Goal: Transaction & Acquisition: Purchase product/service

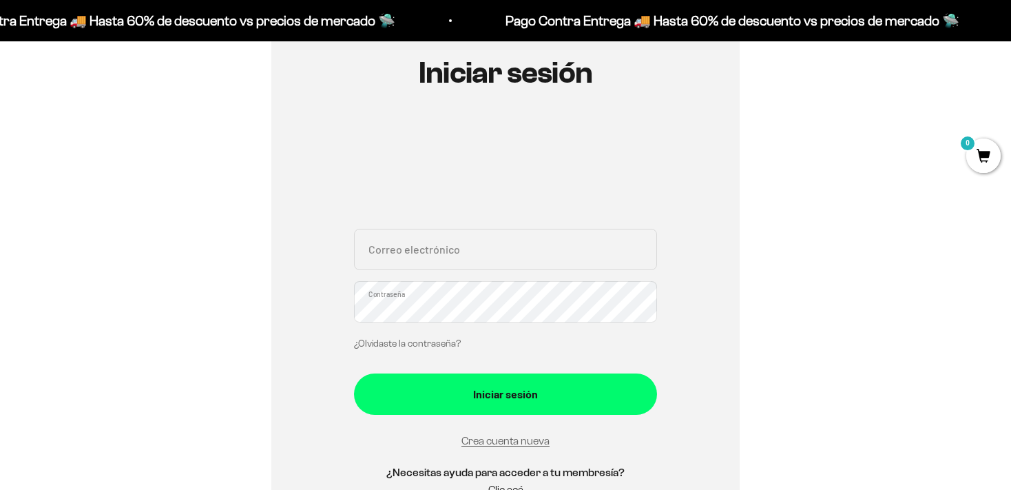
scroll to position [154, 0]
click at [420, 340] on link "¿Olvidaste la contraseña?" at bounding box center [407, 343] width 107 height 10
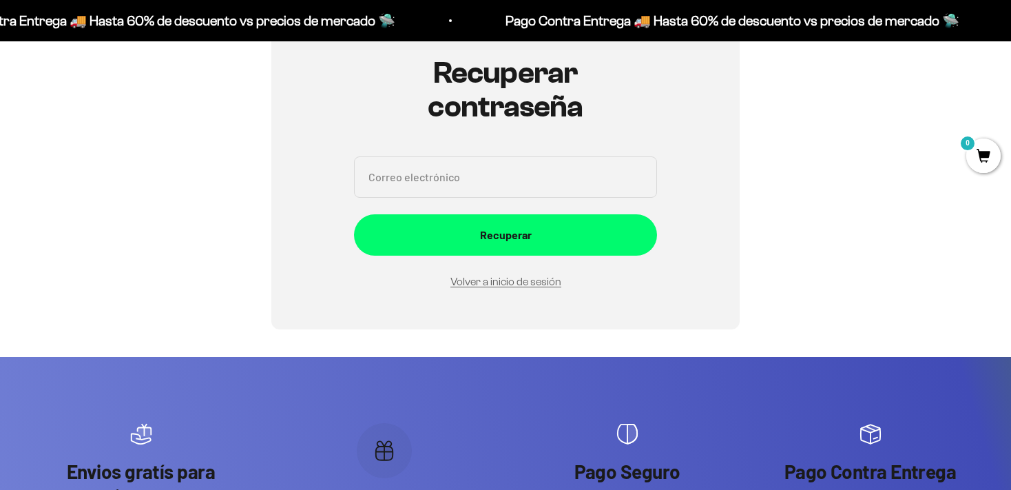
click at [467, 178] on input "Correo electrónico" at bounding box center [505, 176] width 303 height 41
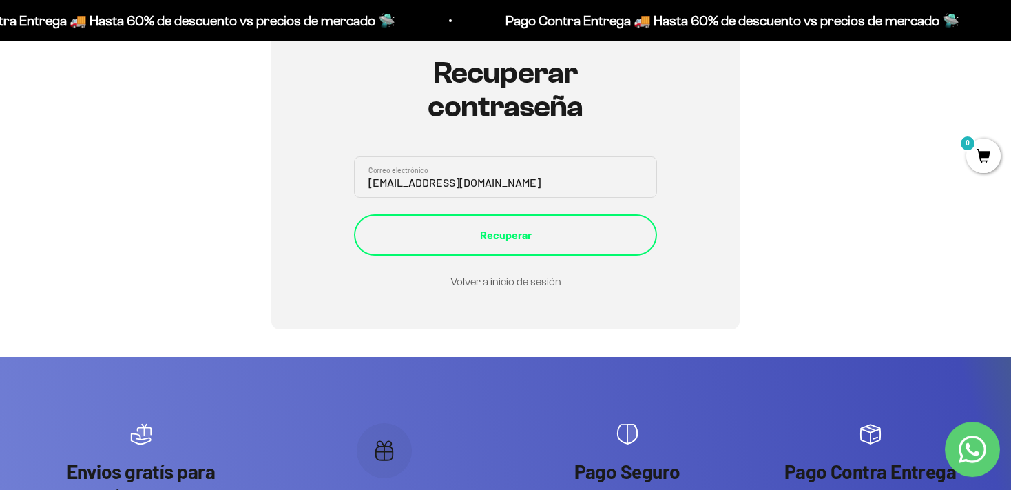
type input "[EMAIL_ADDRESS][DOMAIN_NAME]"
drag, startPoint x: 439, startPoint y: 235, endPoint x: 441, endPoint y: 250, distance: 14.7
click at [440, 235] on div "Recuperar" at bounding box center [505, 235] width 248 height 18
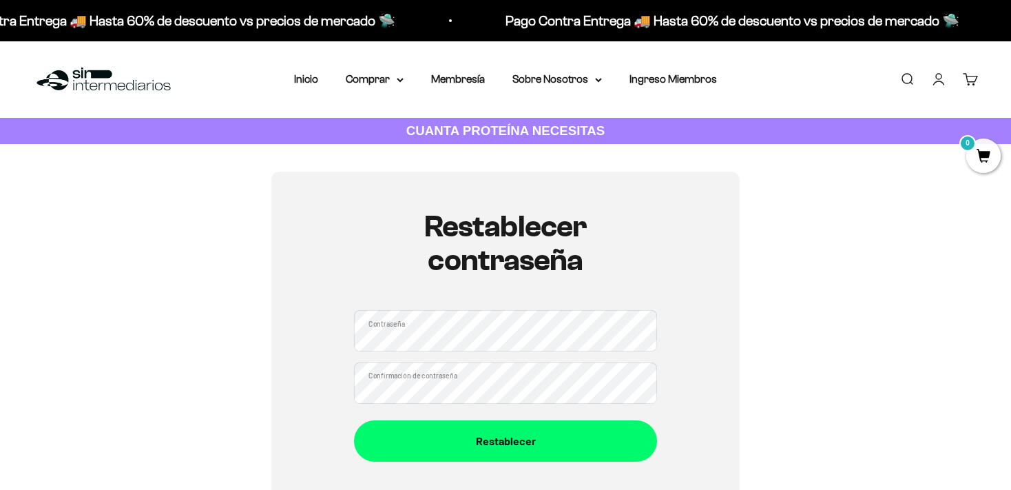
click at [806, 333] on div "Restablecer contraseña Contraseña Confirmación de contraseña Restablecer" at bounding box center [505, 335] width 945 height 328
click at [354, 420] on button "Restablecer" at bounding box center [505, 440] width 303 height 41
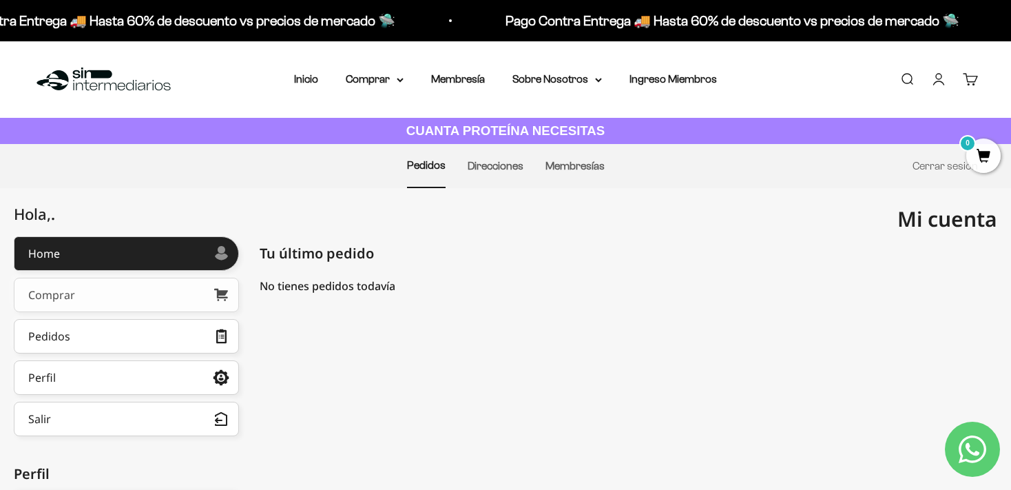
click at [151, 291] on link "Comprar" at bounding box center [126, 294] width 225 height 34
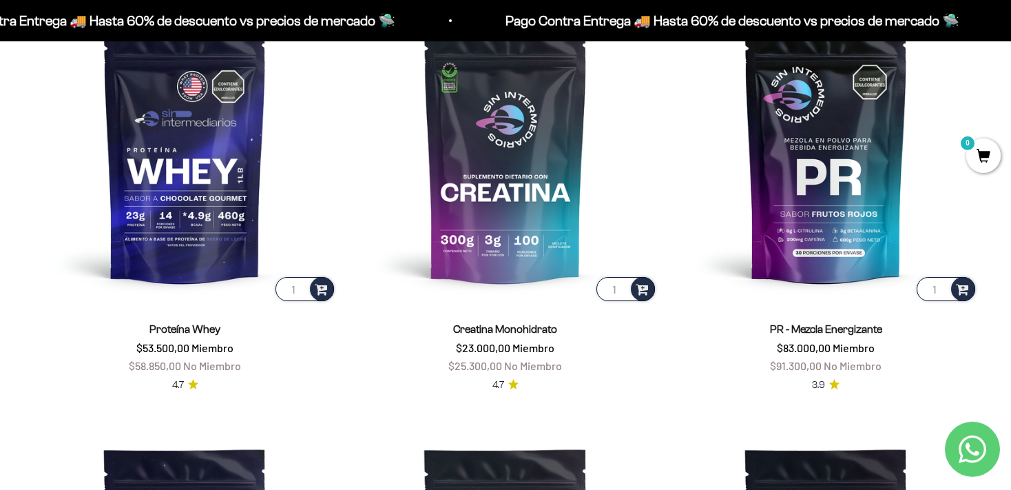
scroll to position [647, 0]
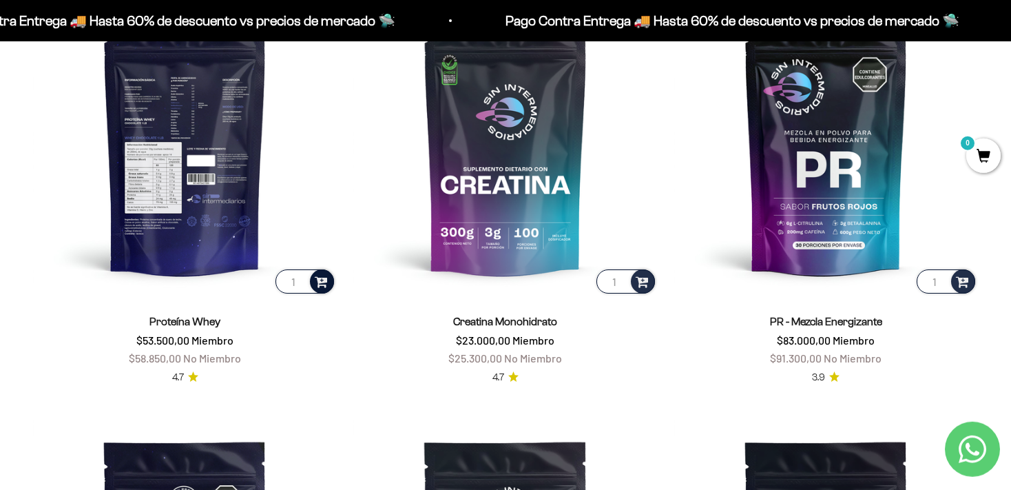
click at [319, 281] on span at bounding box center [321, 281] width 13 height 16
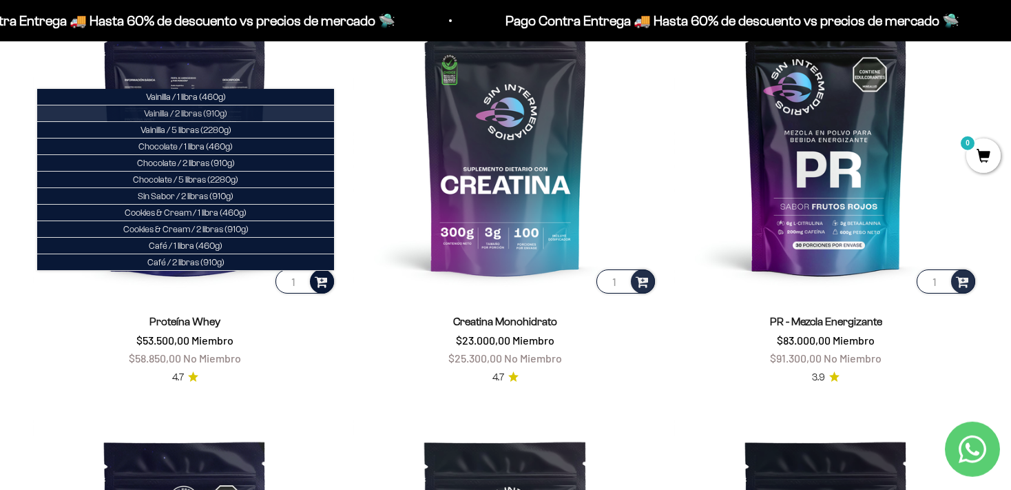
click at [219, 114] on span "Vainilla / 2 libras (910g)" at bounding box center [185, 113] width 83 height 10
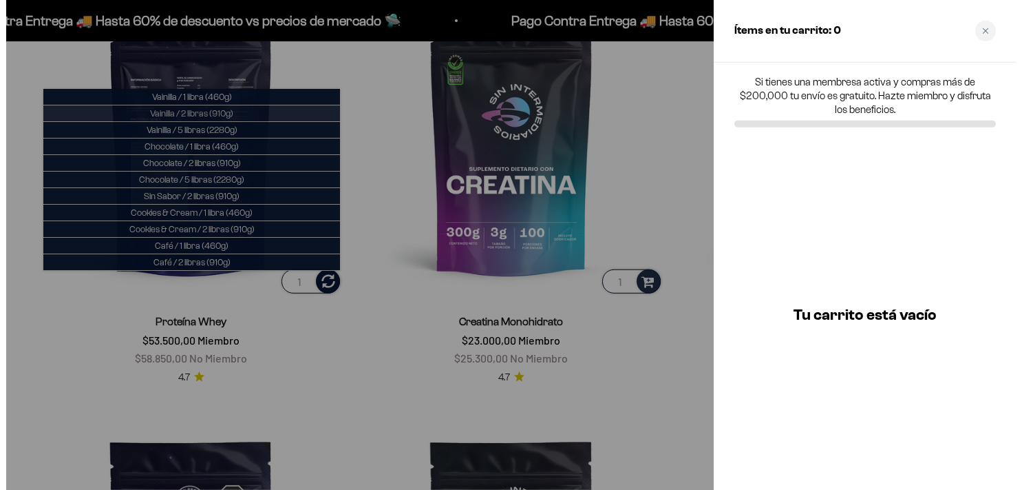
scroll to position [650, 0]
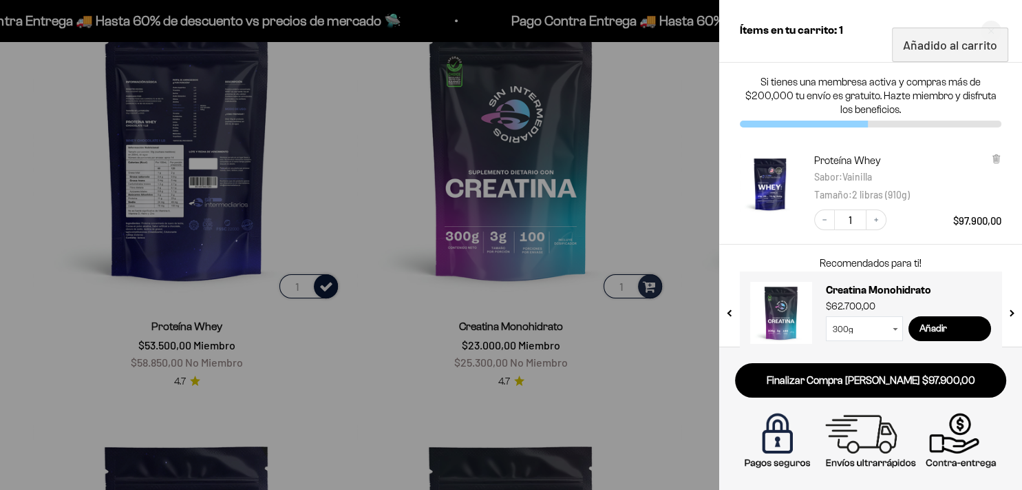
click at [365, 414] on div at bounding box center [511, 245] width 1022 height 490
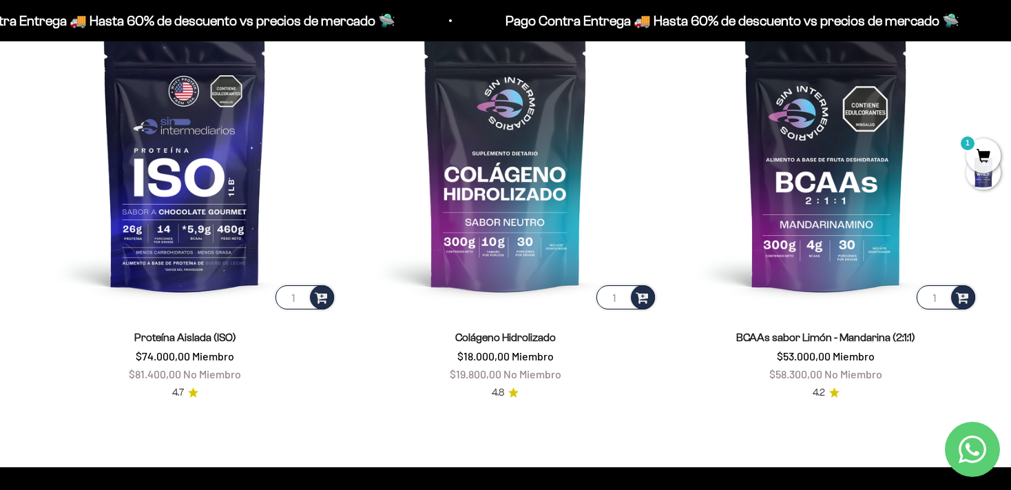
scroll to position [1099, 0]
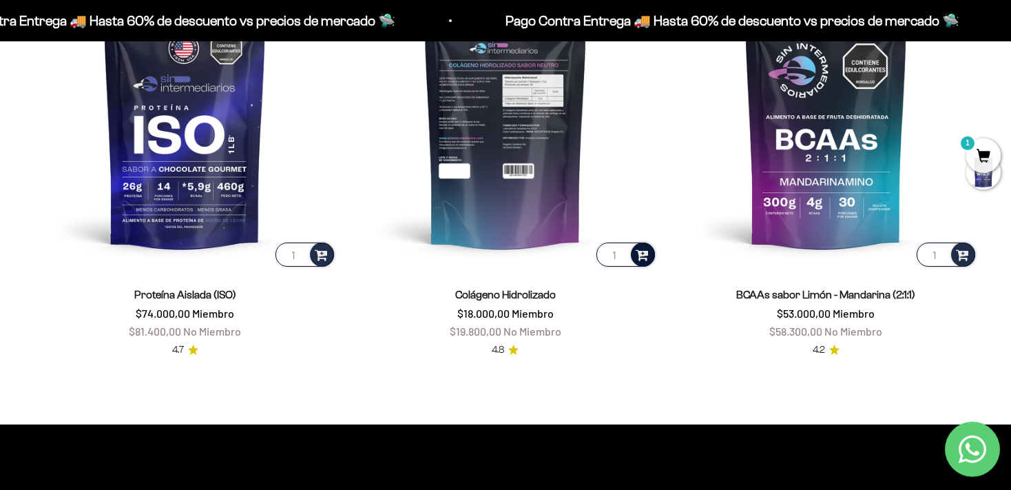
click at [642, 257] on span at bounding box center [642, 254] width 13 height 16
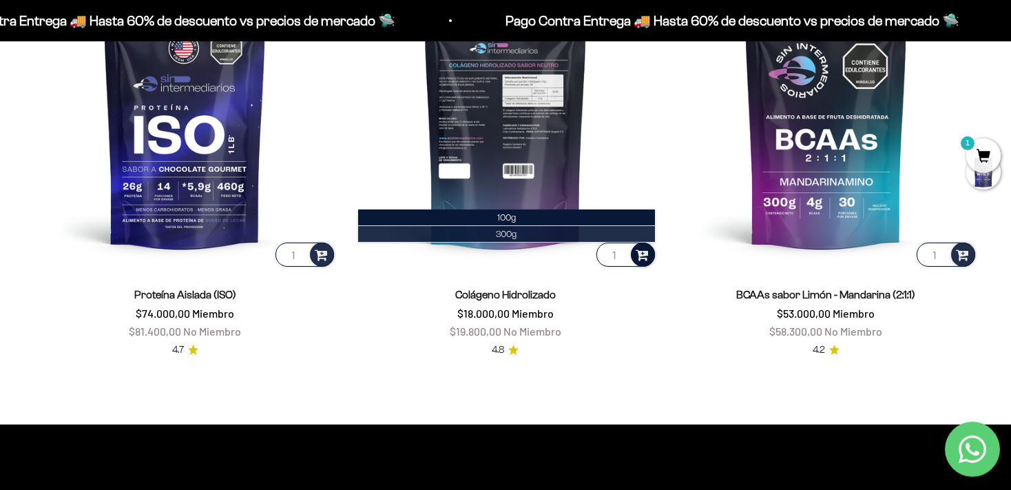
click at [549, 234] on li "300g" at bounding box center [506, 234] width 297 height 17
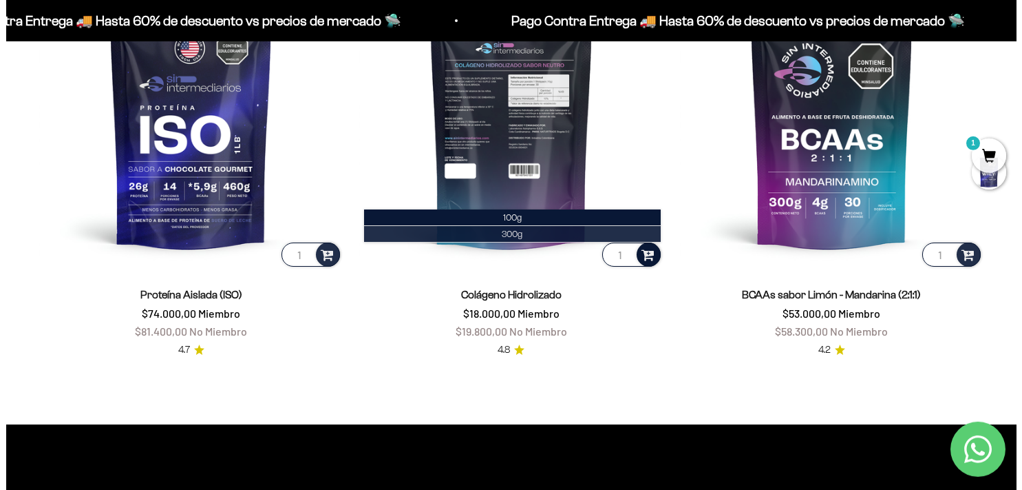
scroll to position [1106, 0]
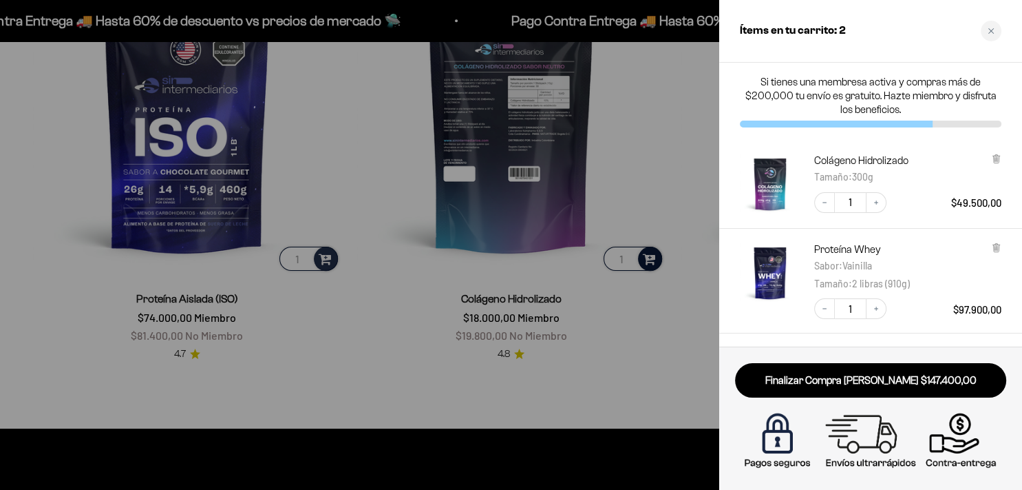
click at [361, 355] on div at bounding box center [511, 245] width 1022 height 490
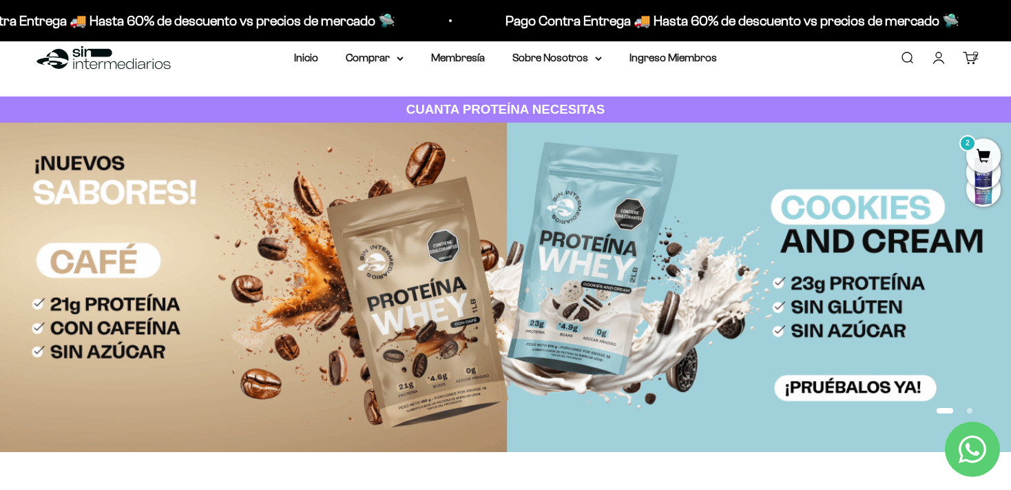
scroll to position [0, 0]
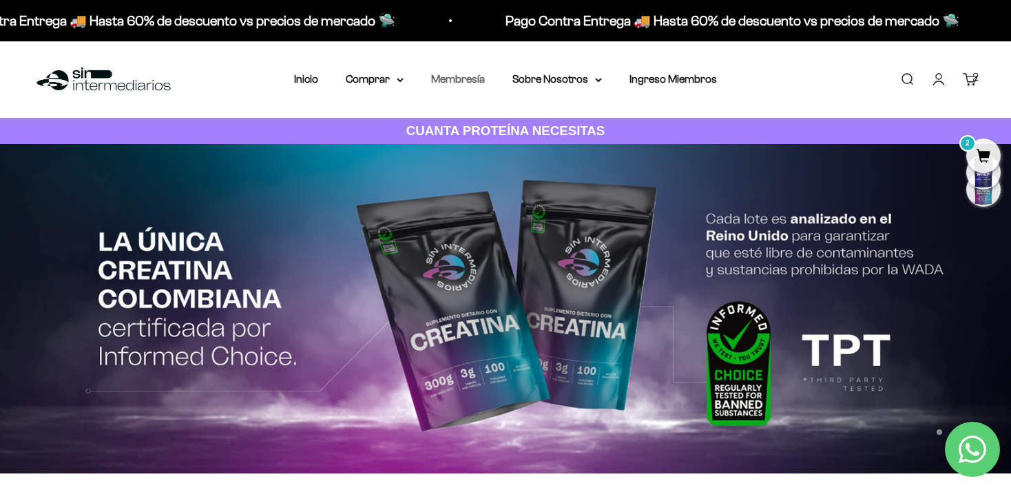
click at [455, 79] on link "Membresía" at bounding box center [458, 79] width 54 height 12
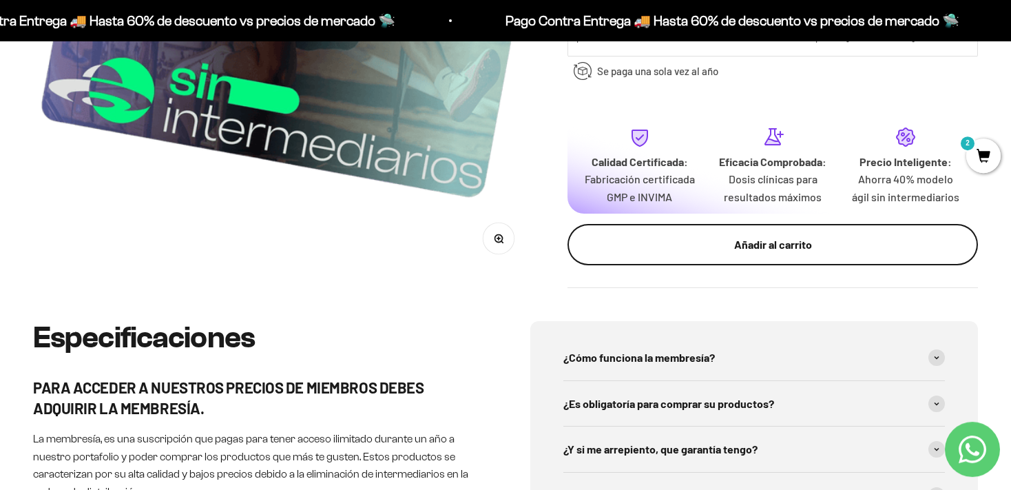
click at [892, 253] on div "Añadir al carrito" at bounding box center [772, 244] width 355 height 18
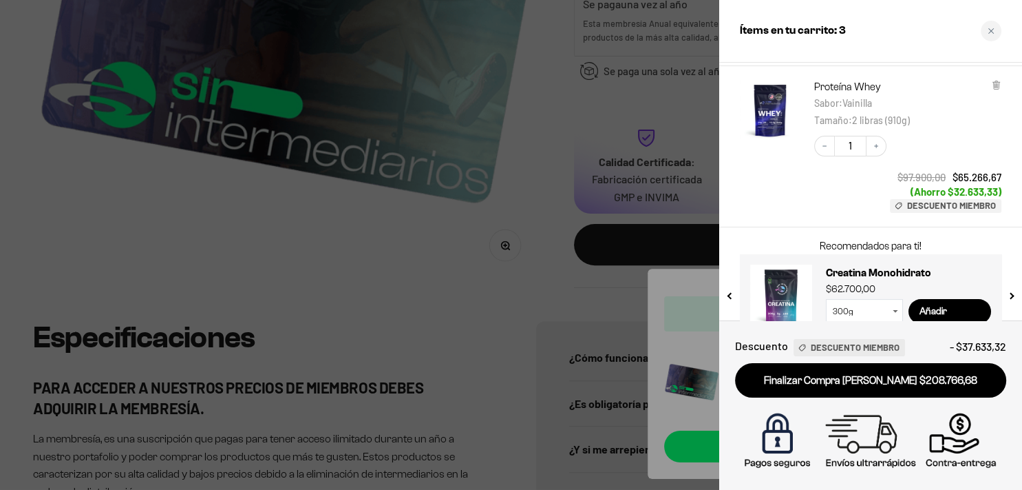
scroll to position [304, 0]
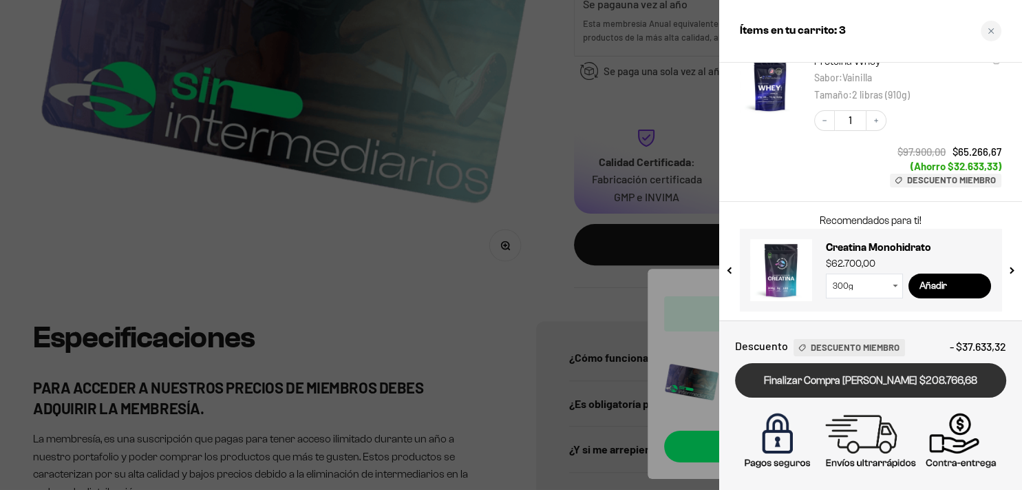
click at [900, 384] on link "Finalizar Compra [PERSON_NAME] $208.766,68" at bounding box center [870, 380] width 271 height 35
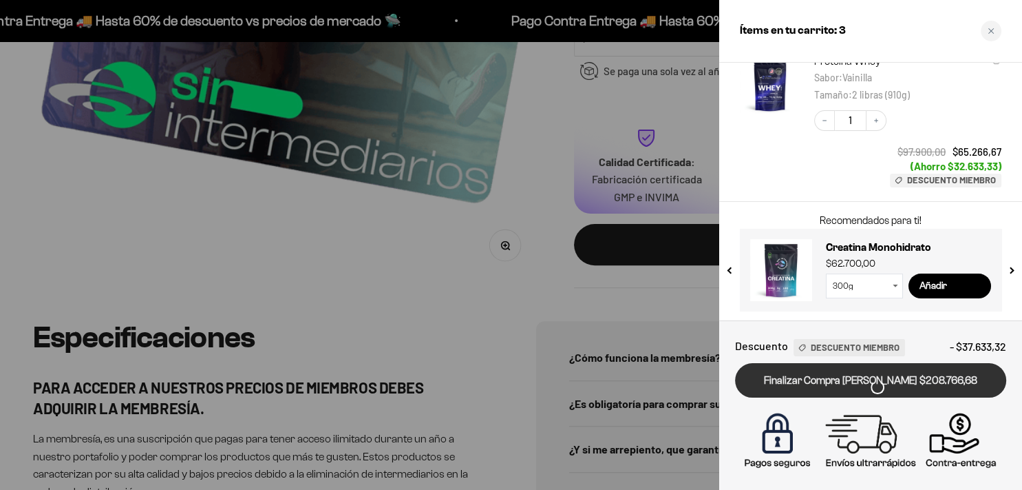
scroll to position [0, 0]
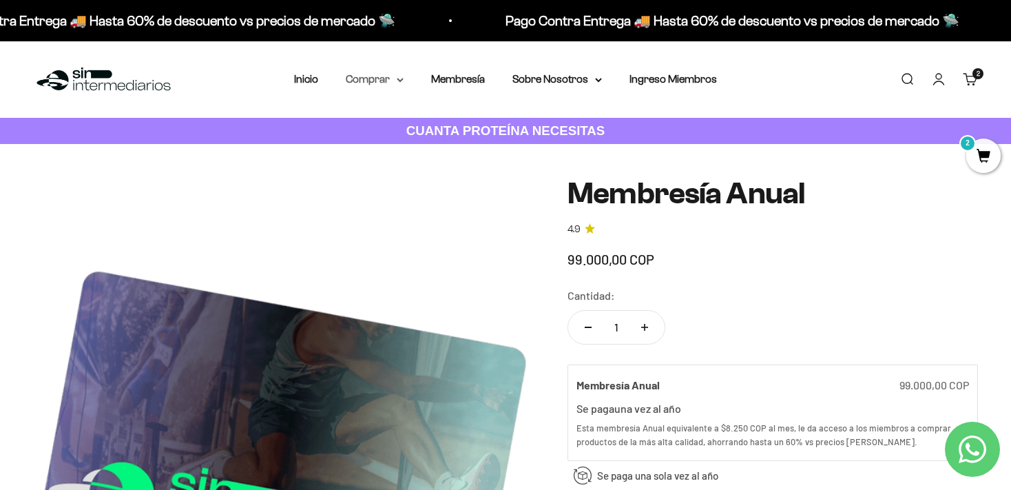
click at [400, 83] on summary "Comprar" at bounding box center [375, 79] width 58 height 18
click at [397, 78] on icon at bounding box center [400, 79] width 6 height 3
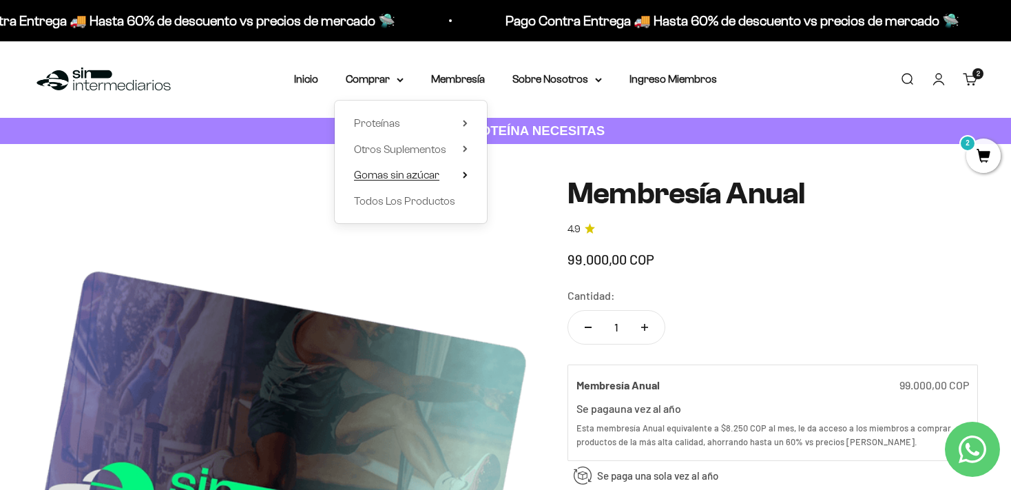
click at [463, 175] on icon at bounding box center [465, 174] width 5 height 7
click at [452, 147] on summary "Otros Suplementos" at bounding box center [411, 149] width 114 height 18
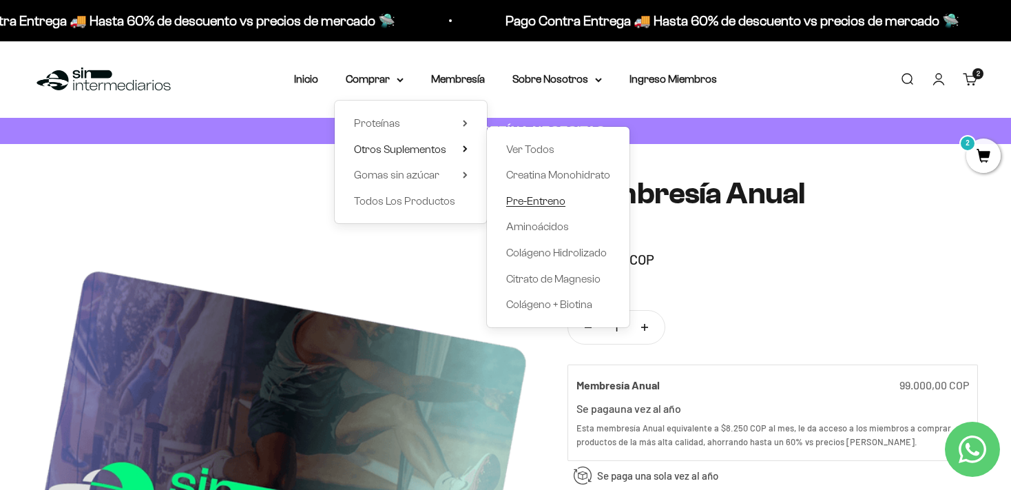
click at [518, 202] on span "Pre-Entreno" at bounding box center [535, 201] width 59 height 12
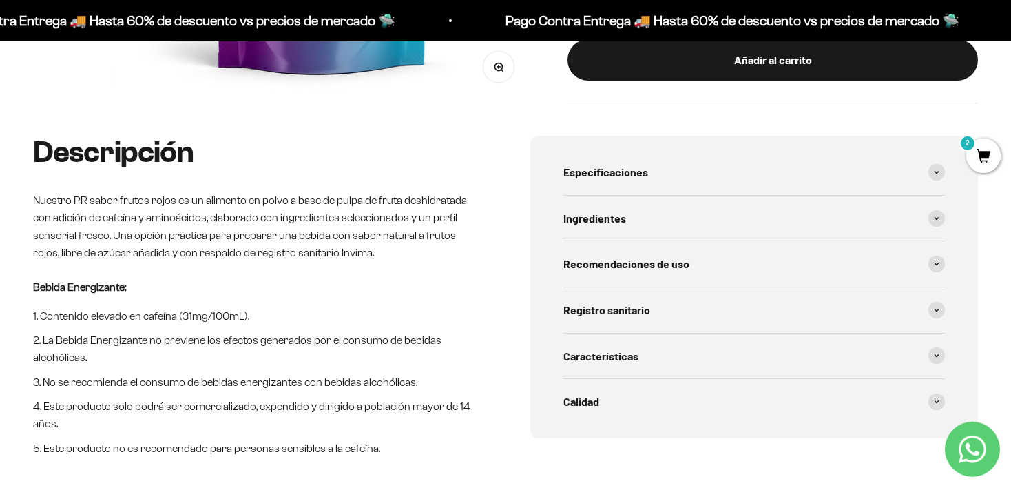
scroll to position [457, 0]
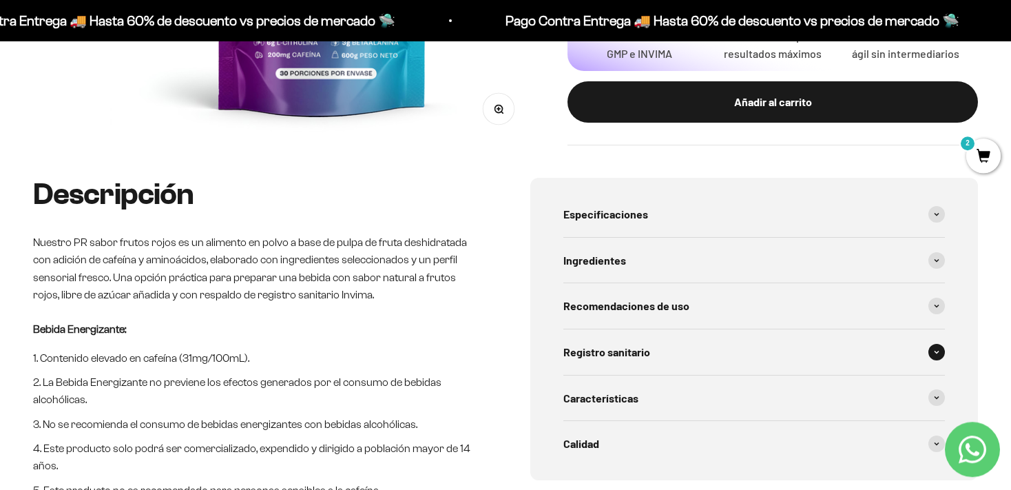
click at [934, 351] on icon at bounding box center [937, 352] width 6 height 4
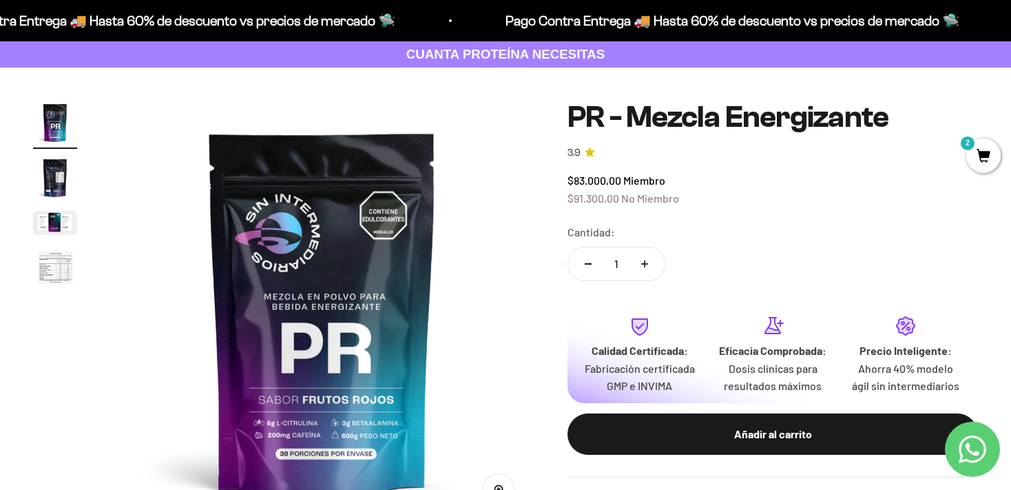
scroll to position [0, 0]
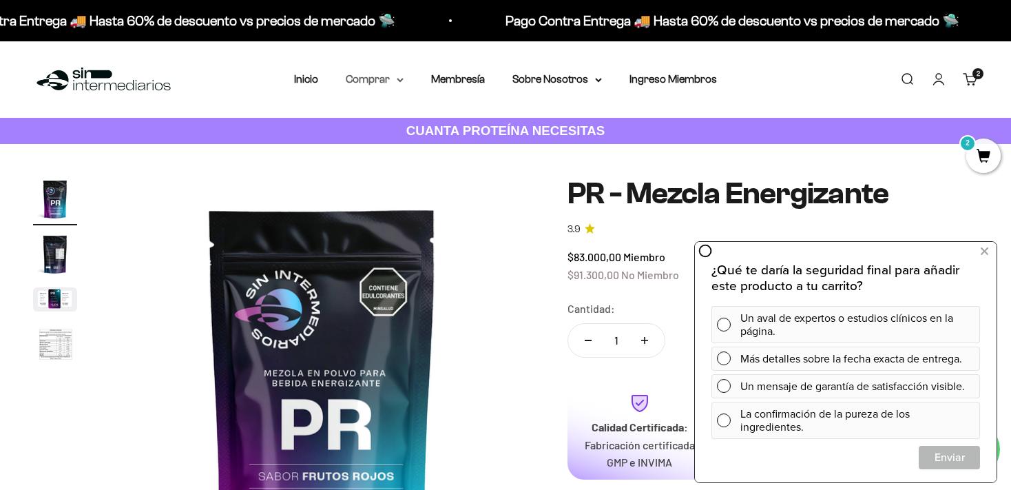
click at [397, 81] on icon at bounding box center [400, 80] width 7 height 5
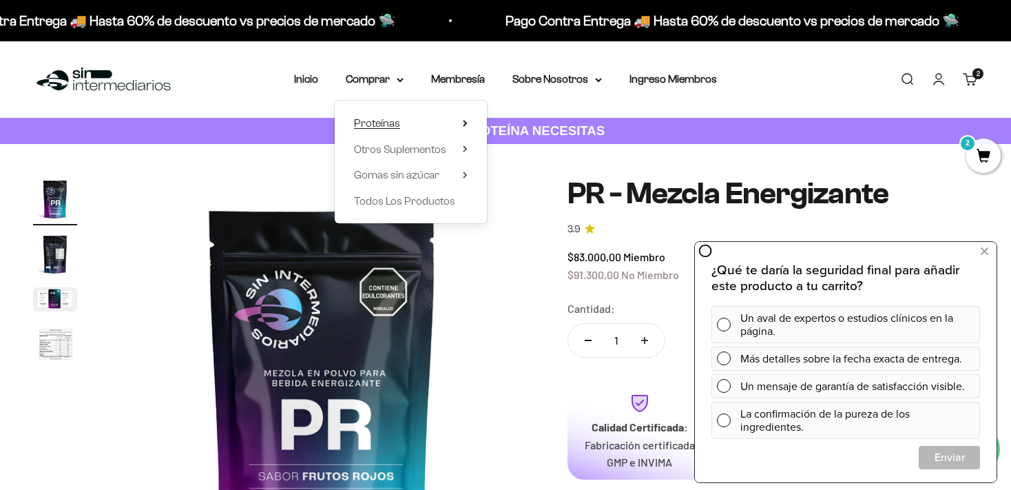
click at [463, 124] on icon at bounding box center [464, 123] width 3 height 6
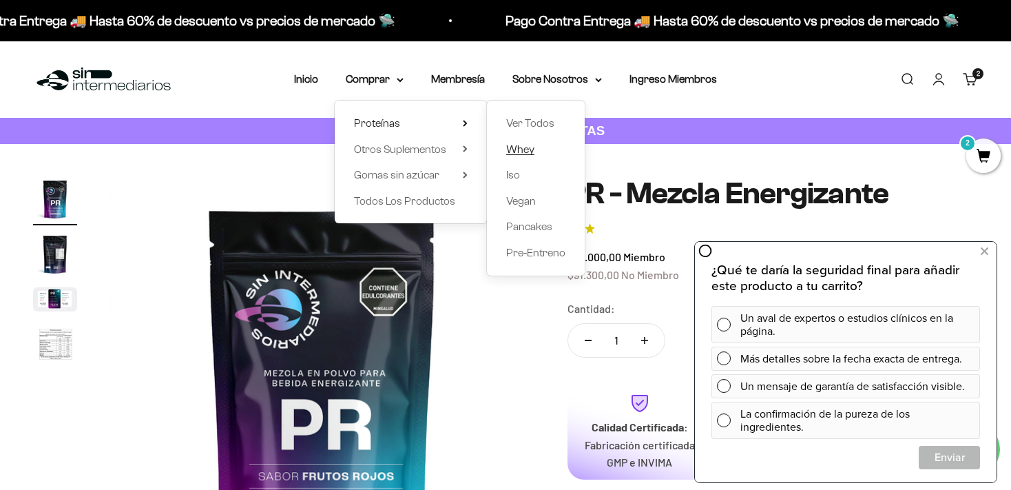
click at [516, 151] on span "Whey" at bounding box center [520, 149] width 28 height 12
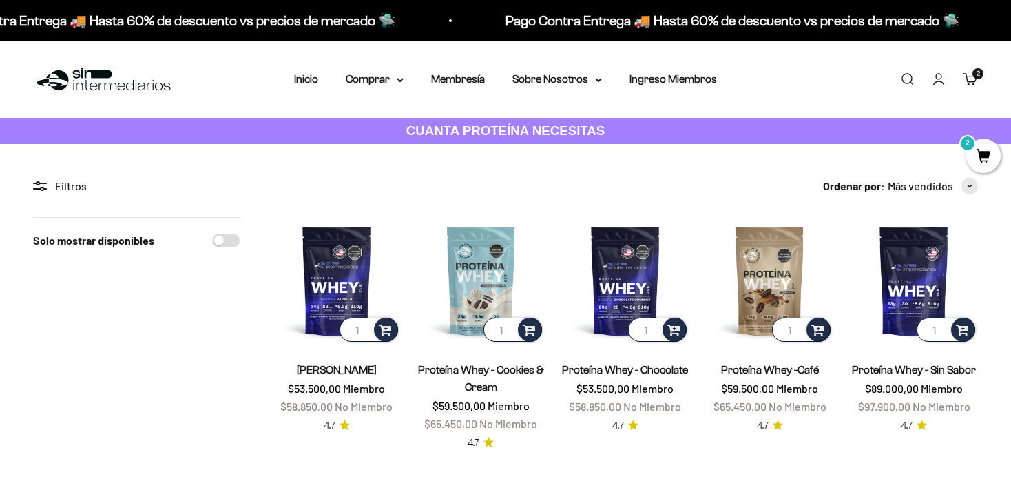
scroll to position [123, 0]
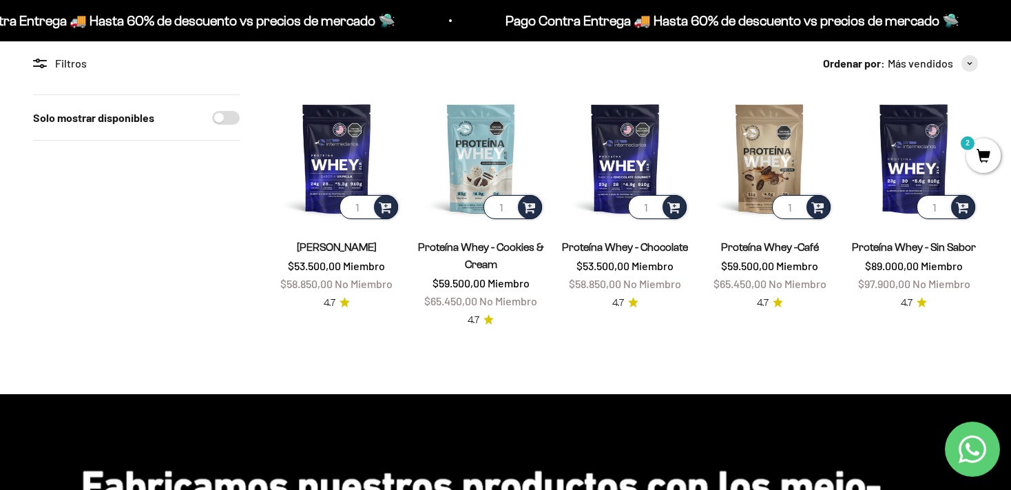
click at [143, 236] on div "Solo mostrar disponibles" at bounding box center [136, 210] width 207 height 233
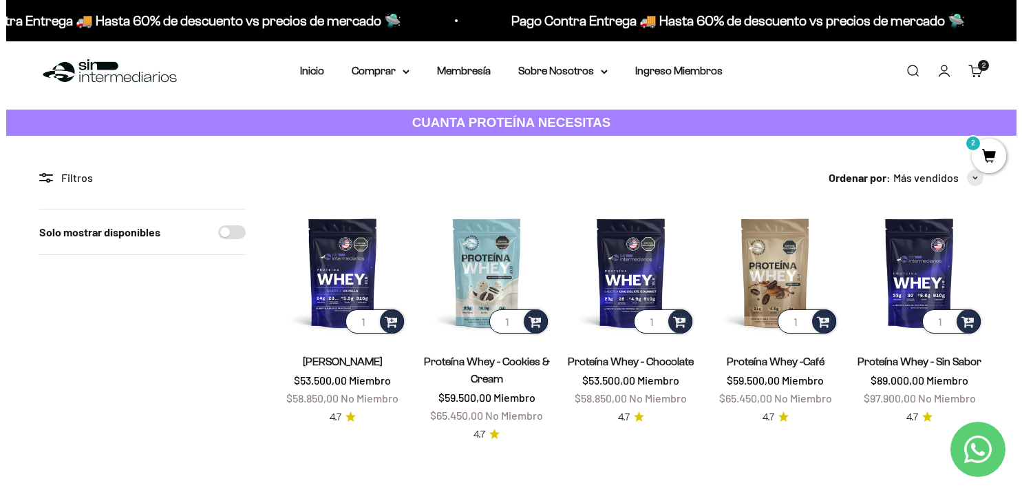
scroll to position [2, 0]
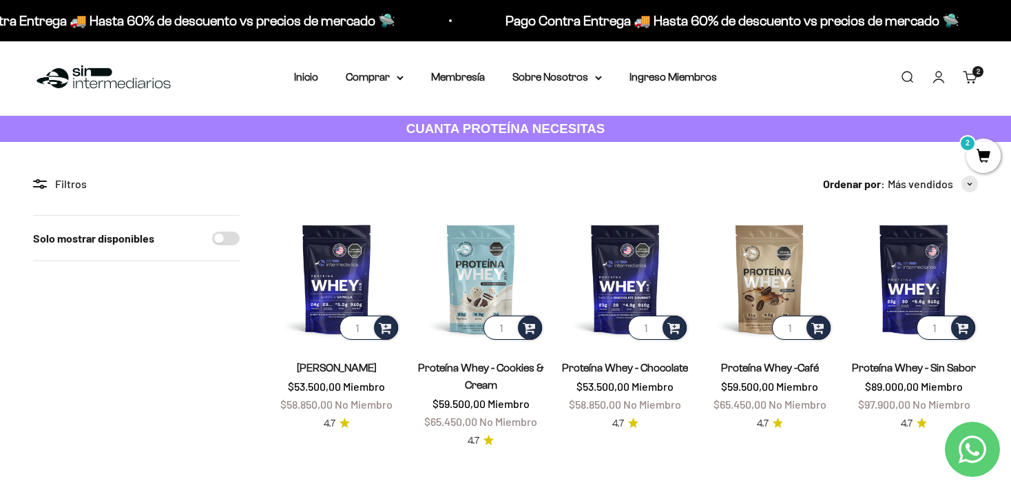
click at [66, 346] on div "Solo mostrar disponibles" at bounding box center [136, 331] width 207 height 233
click at [997, 147] on span "2" at bounding box center [983, 155] width 34 height 34
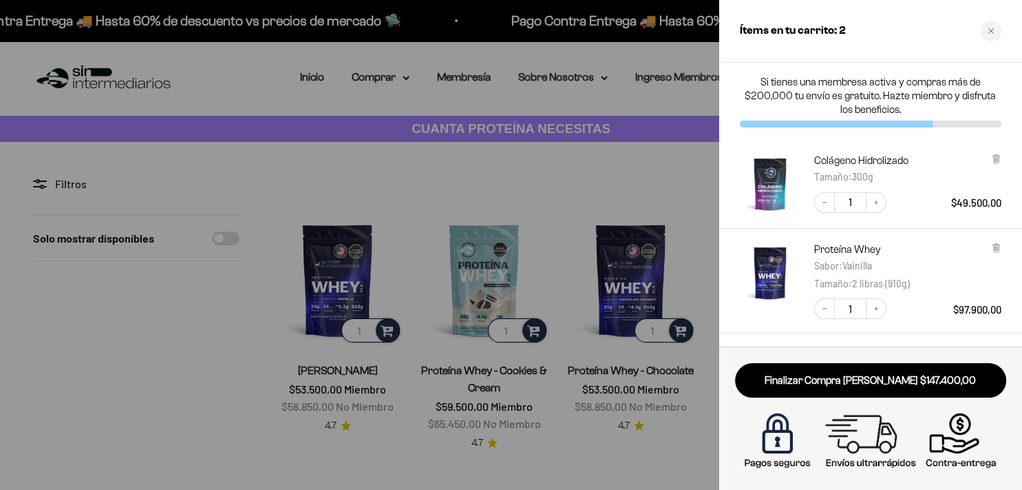
click at [169, 315] on div at bounding box center [511, 245] width 1022 height 490
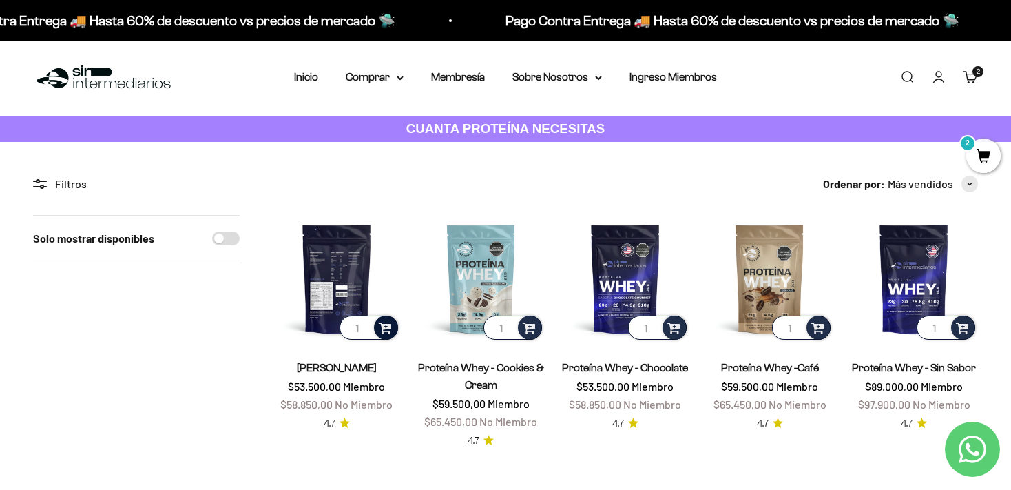
click at [384, 332] on span at bounding box center [385, 327] width 13 height 16
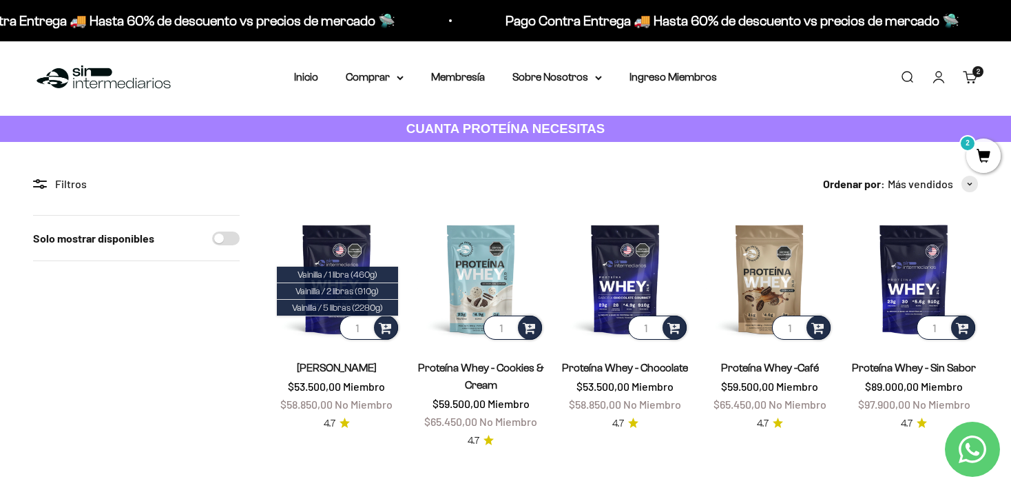
click at [991, 162] on span "2" at bounding box center [983, 155] width 34 height 34
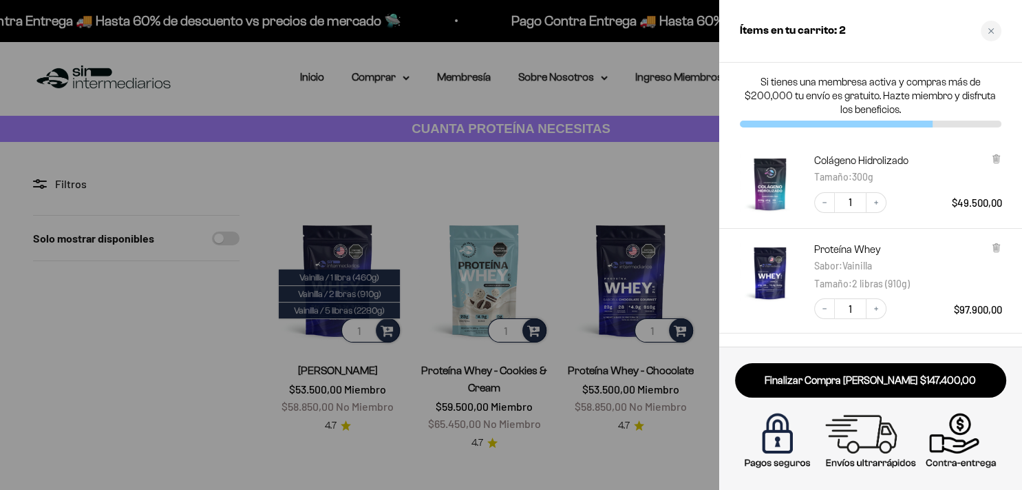
click at [417, 327] on div at bounding box center [511, 245] width 1022 height 490
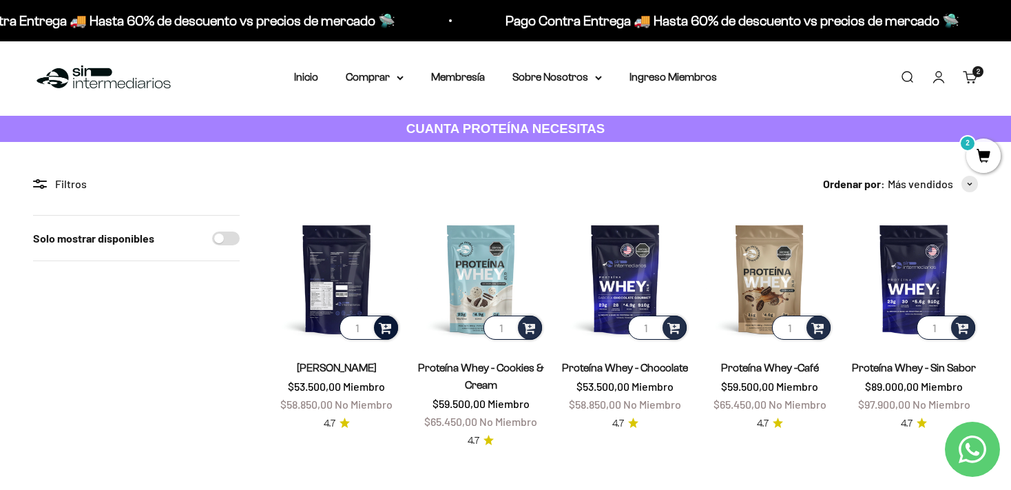
click at [389, 331] on span at bounding box center [385, 327] width 13 height 16
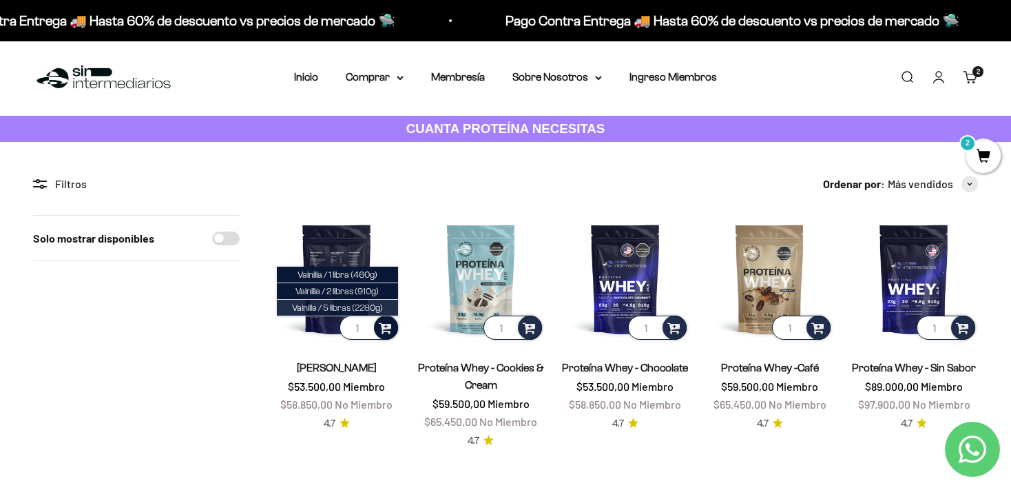
click at [370, 305] on span "Vainilla / 5 libras (2280g)" at bounding box center [337, 307] width 91 height 10
